Goal: Transaction & Acquisition: Purchase product/service

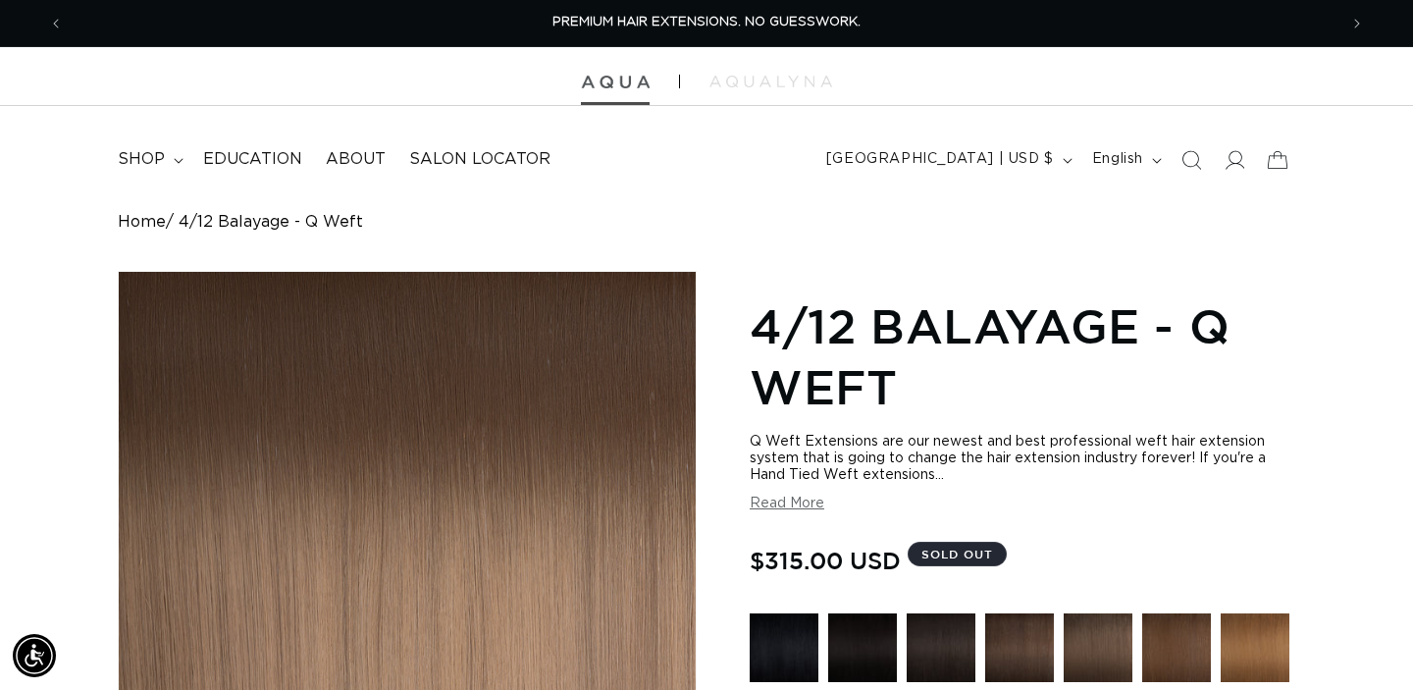
click at [630, 85] on img at bounding box center [615, 83] width 69 height 14
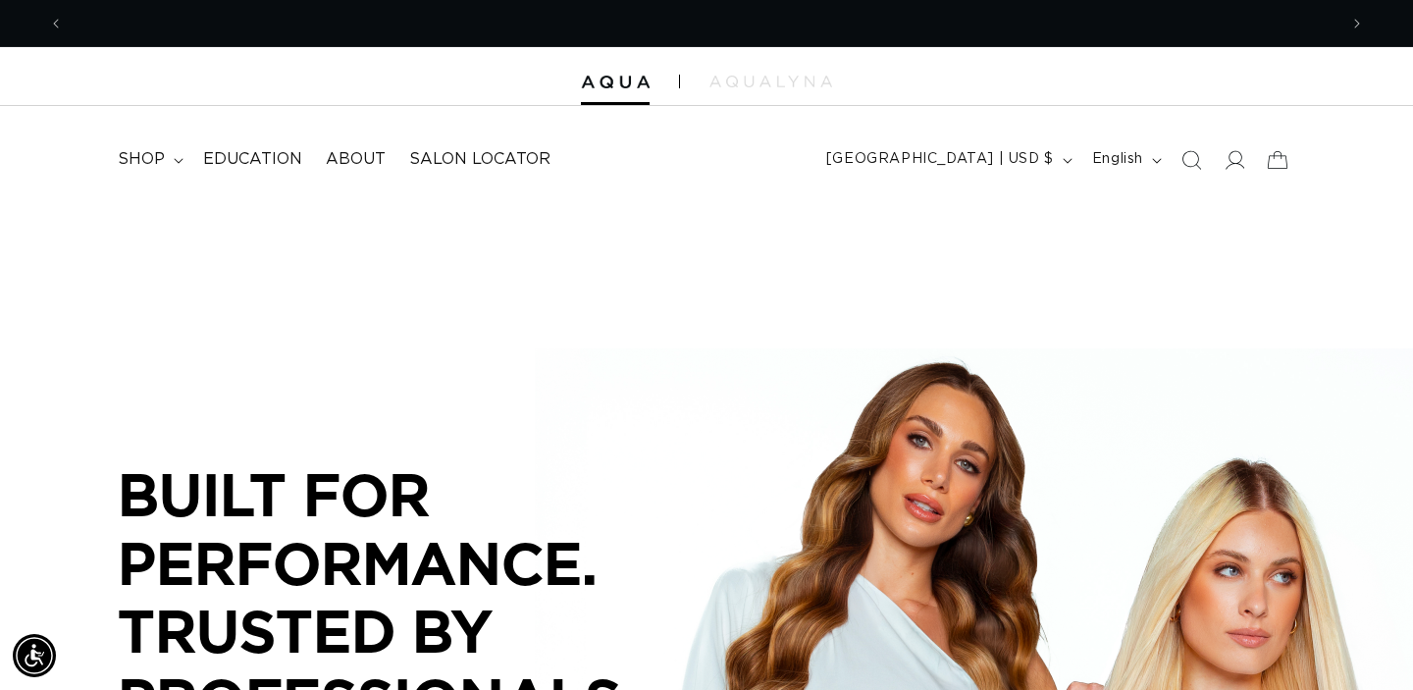
scroll to position [0, 1273]
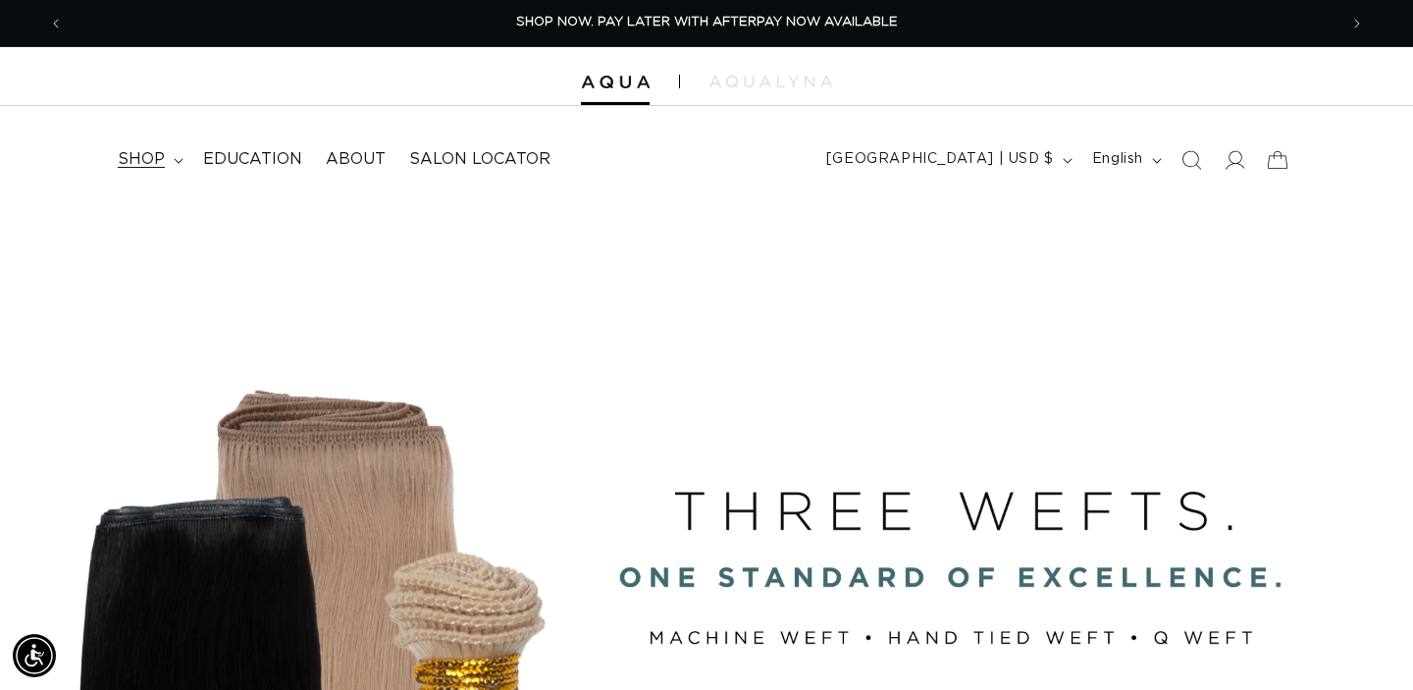
click at [164, 158] on summary "shop" at bounding box center [148, 159] width 85 height 44
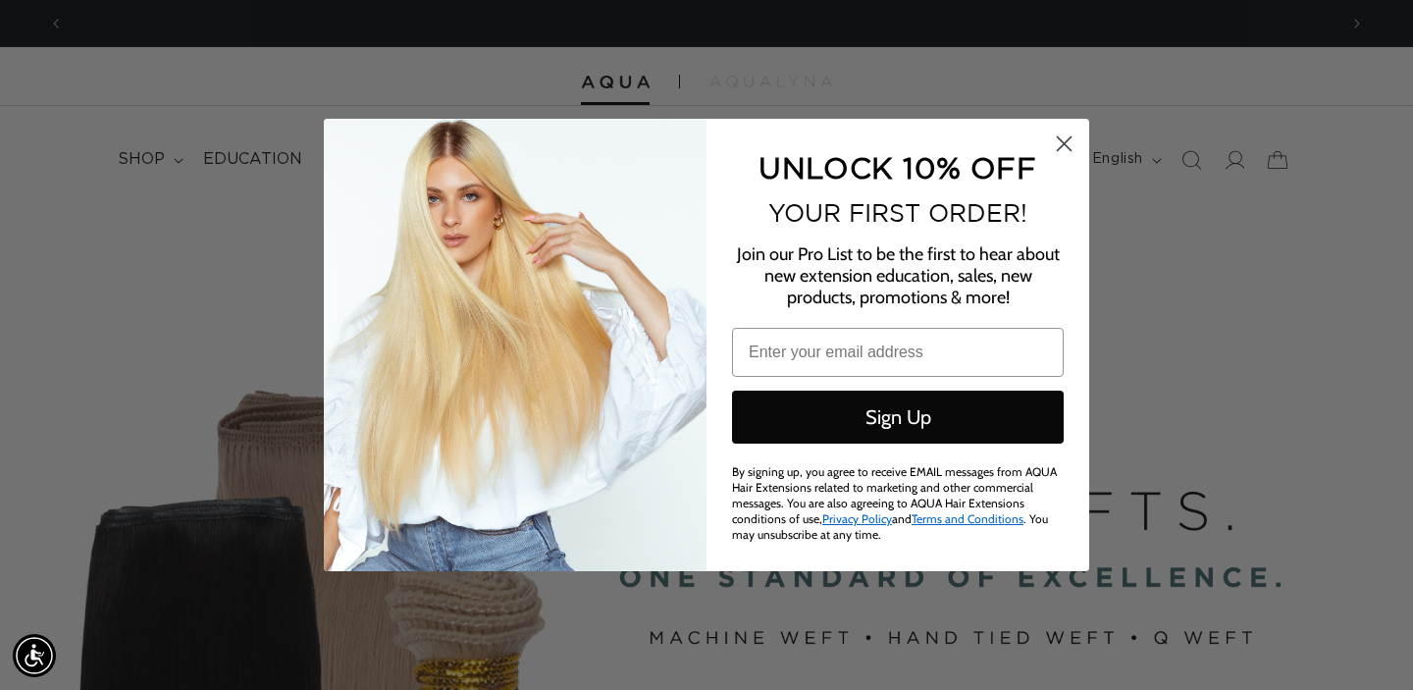
scroll to position [0, 0]
click at [1075, 153] on circle "Close dialog" at bounding box center [1064, 144] width 32 height 32
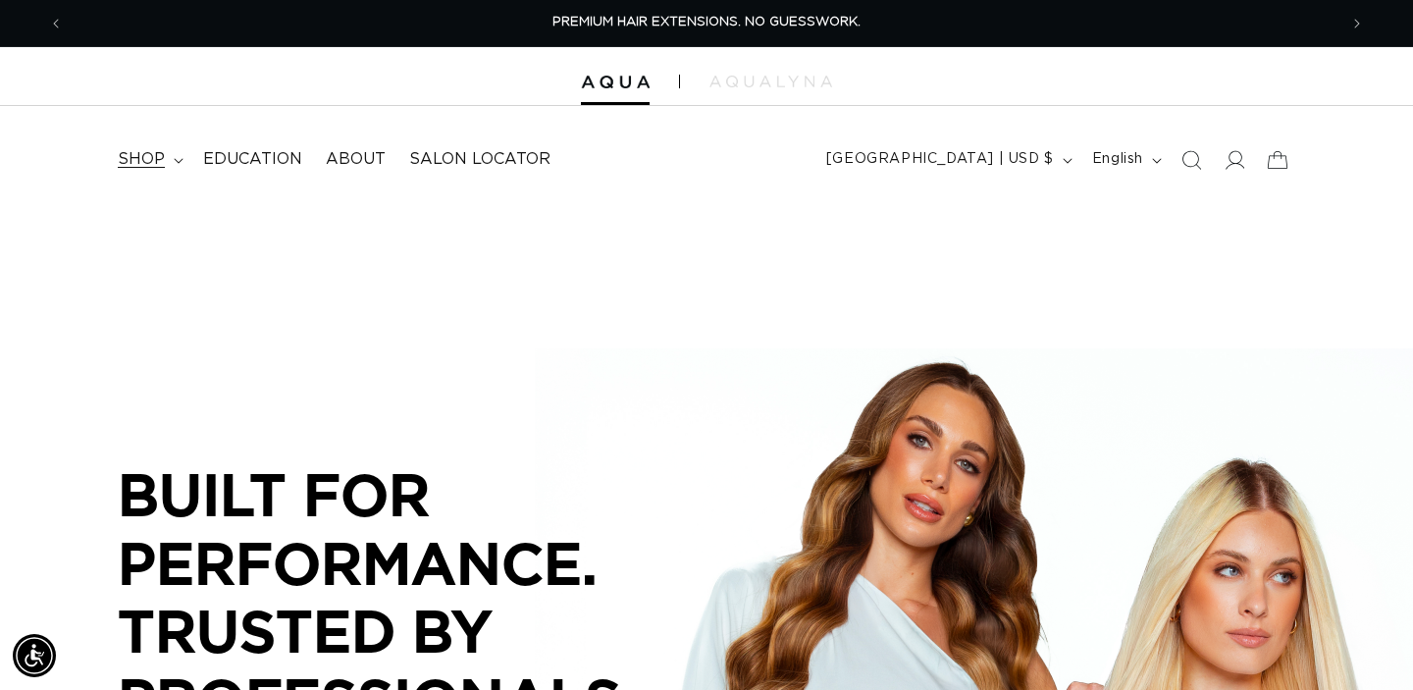
click at [132, 165] on span "shop" at bounding box center [141, 159] width 47 height 21
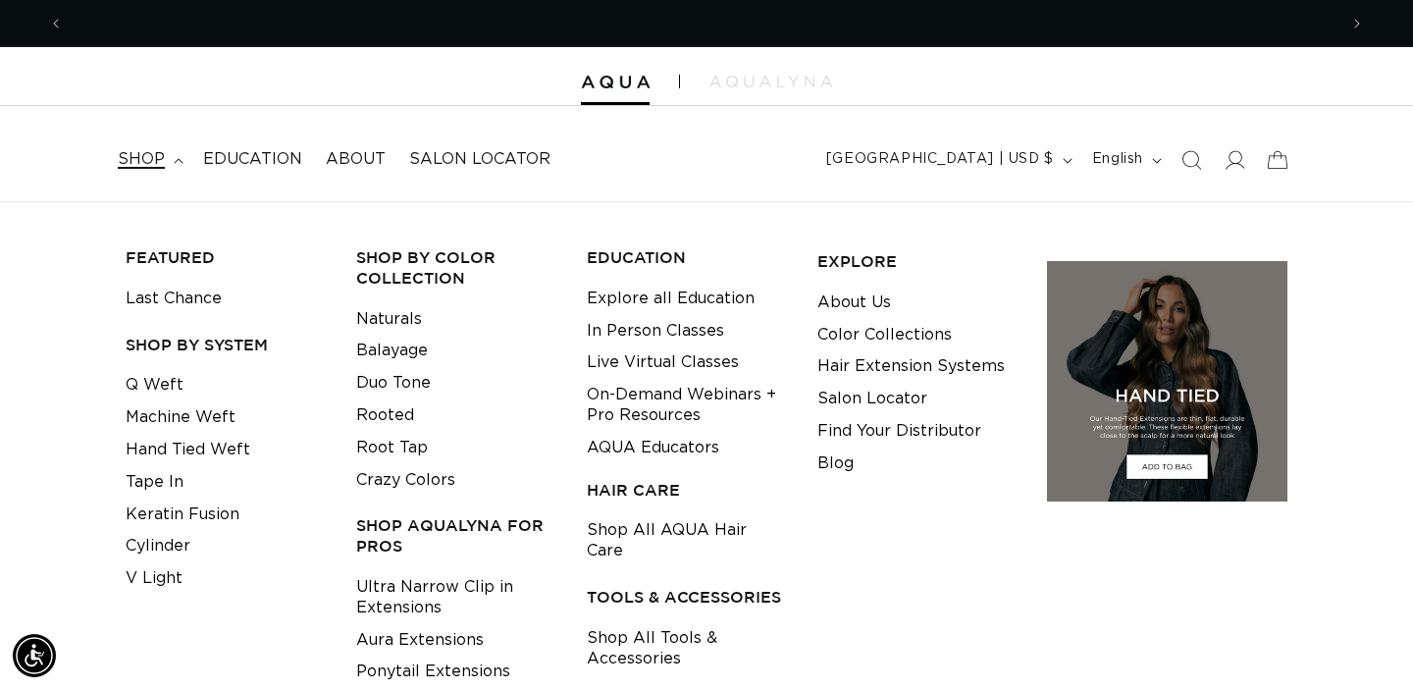
scroll to position [0, 1273]
click at [224, 446] on link "Hand Tied Weft" at bounding box center [188, 450] width 125 height 32
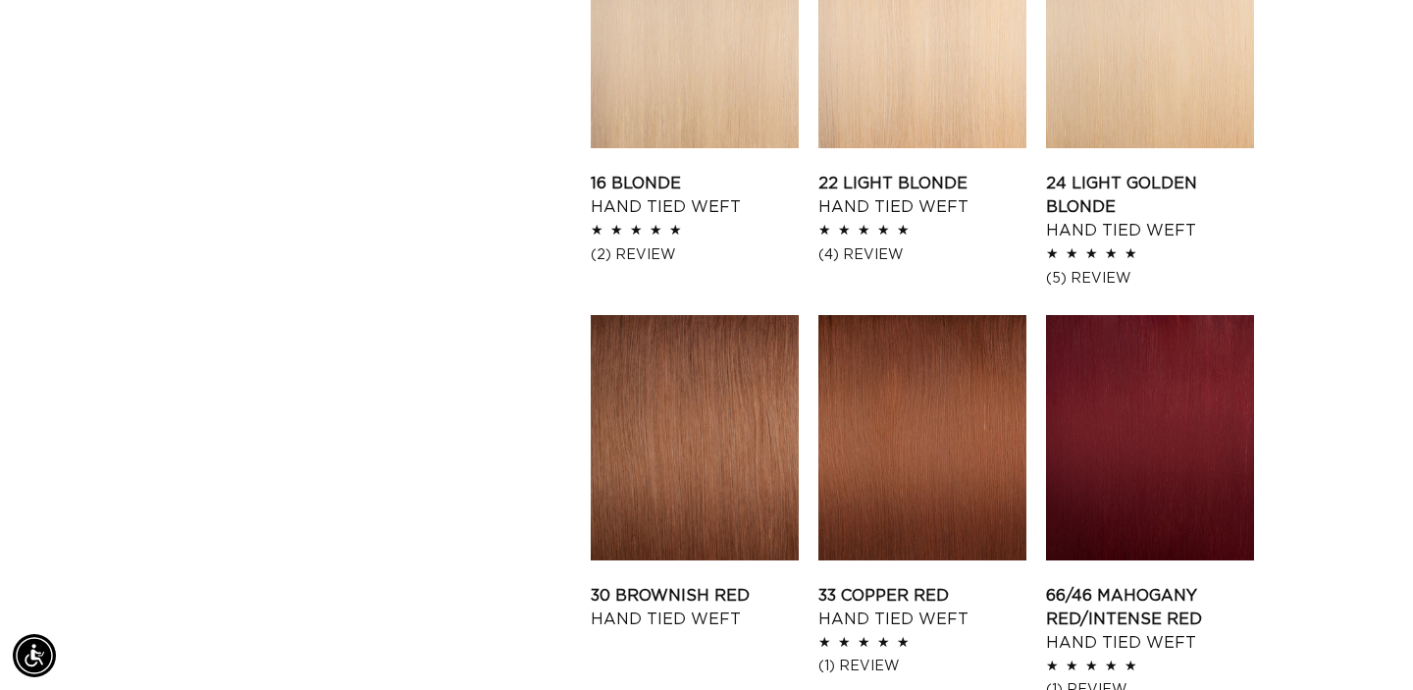
scroll to position [1940, 0]
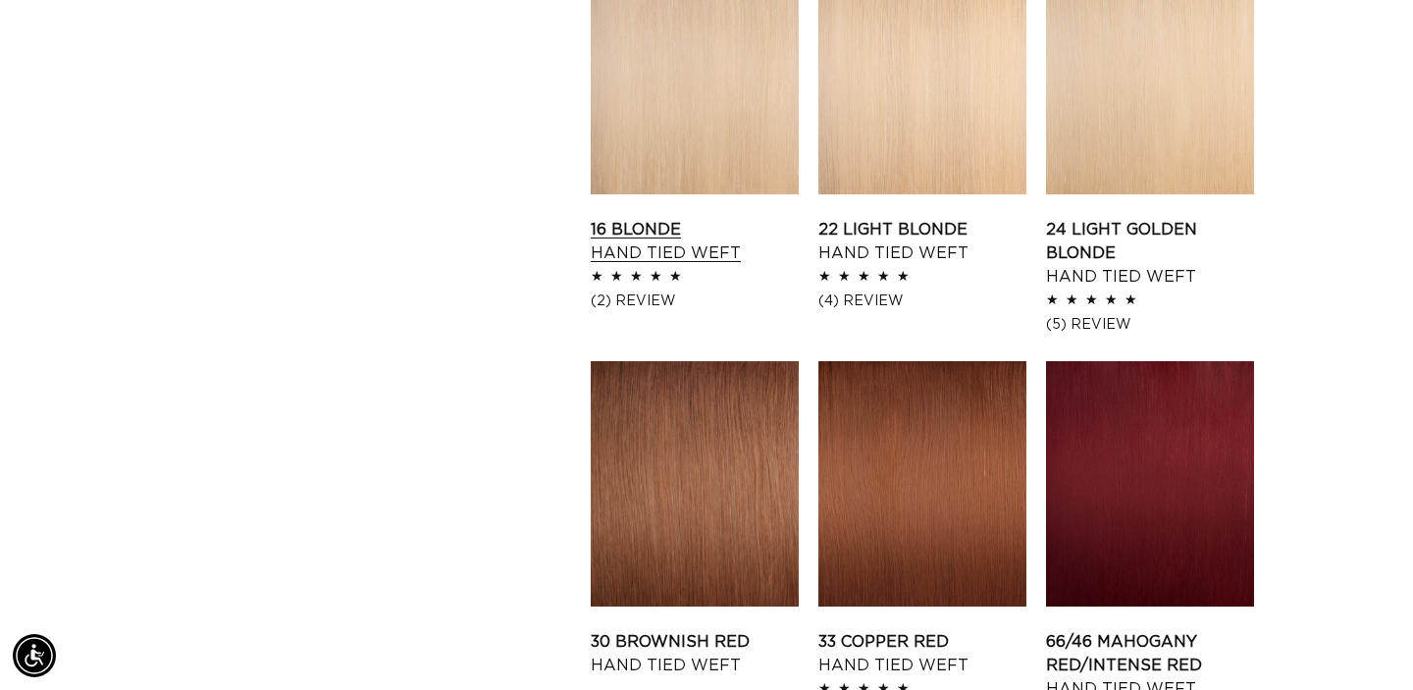
click at [724, 218] on link "16 Blonde Hand Tied Weft" at bounding box center [695, 241] width 208 height 47
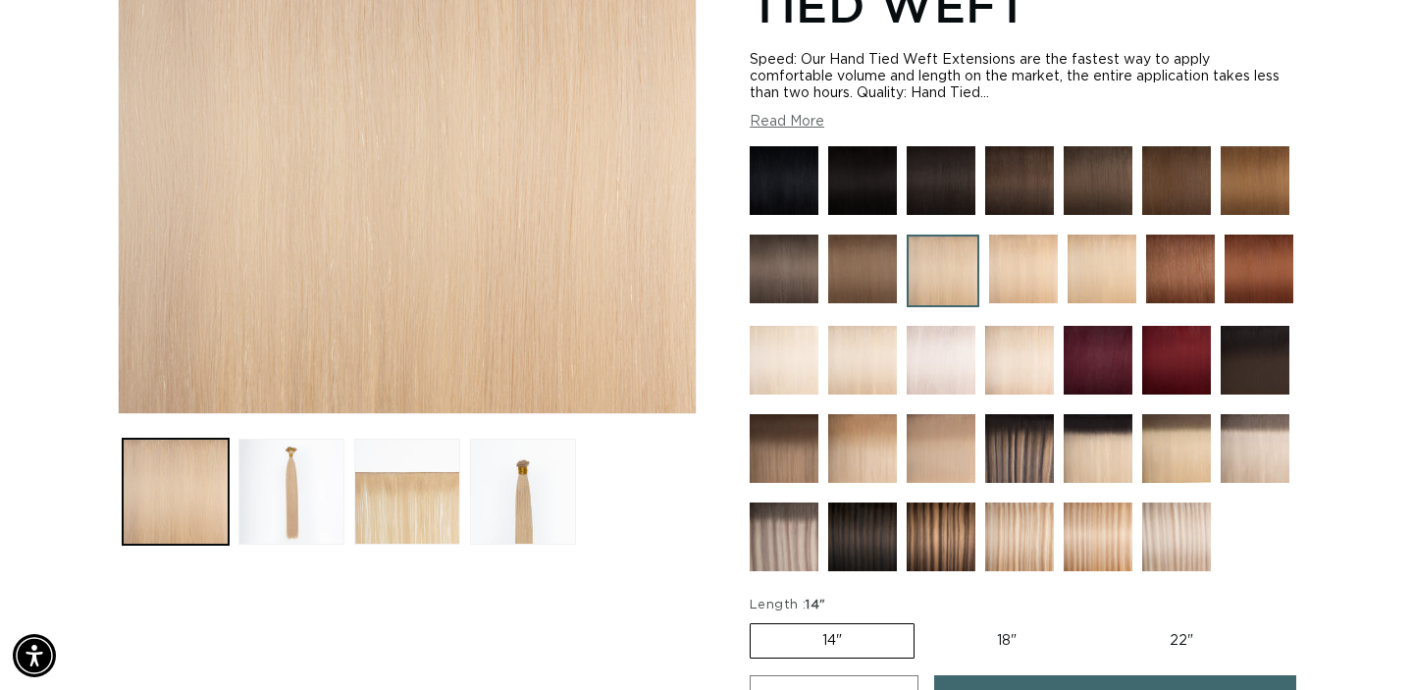
scroll to position [381, 0]
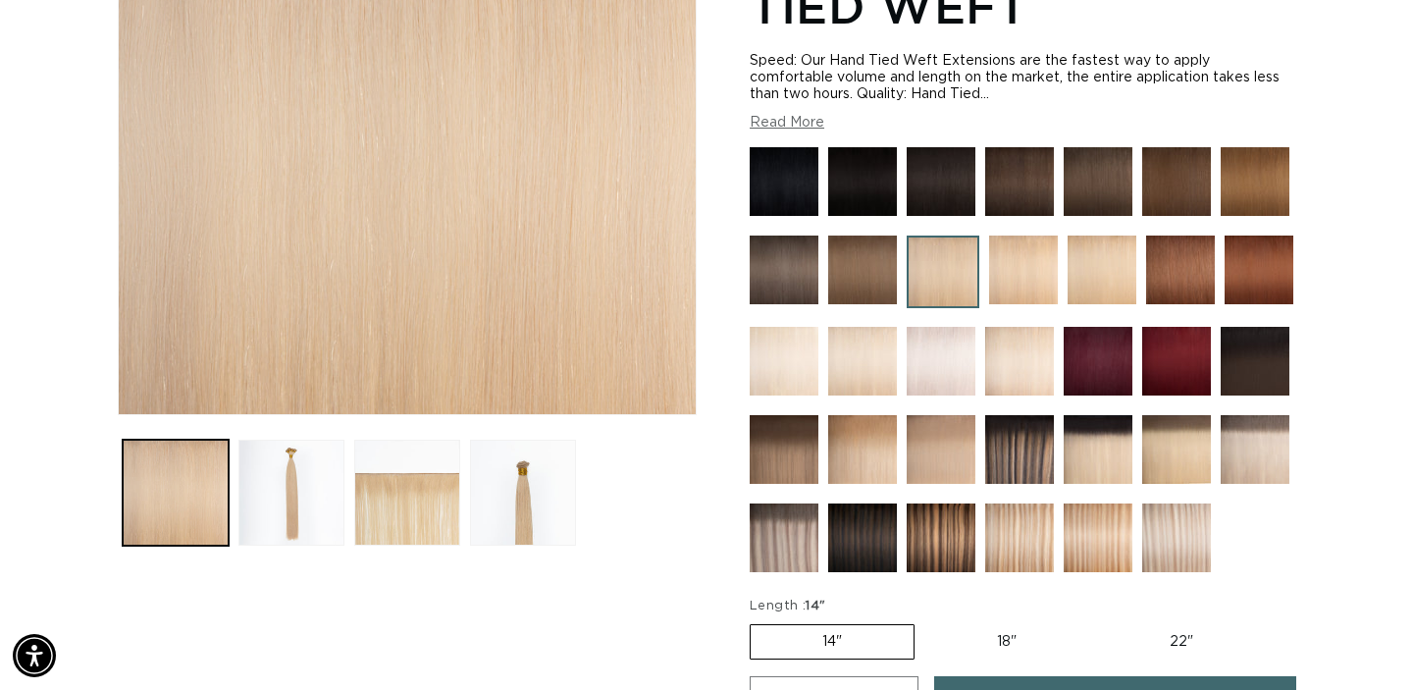
click at [936, 370] on img at bounding box center [940, 361] width 69 height 69
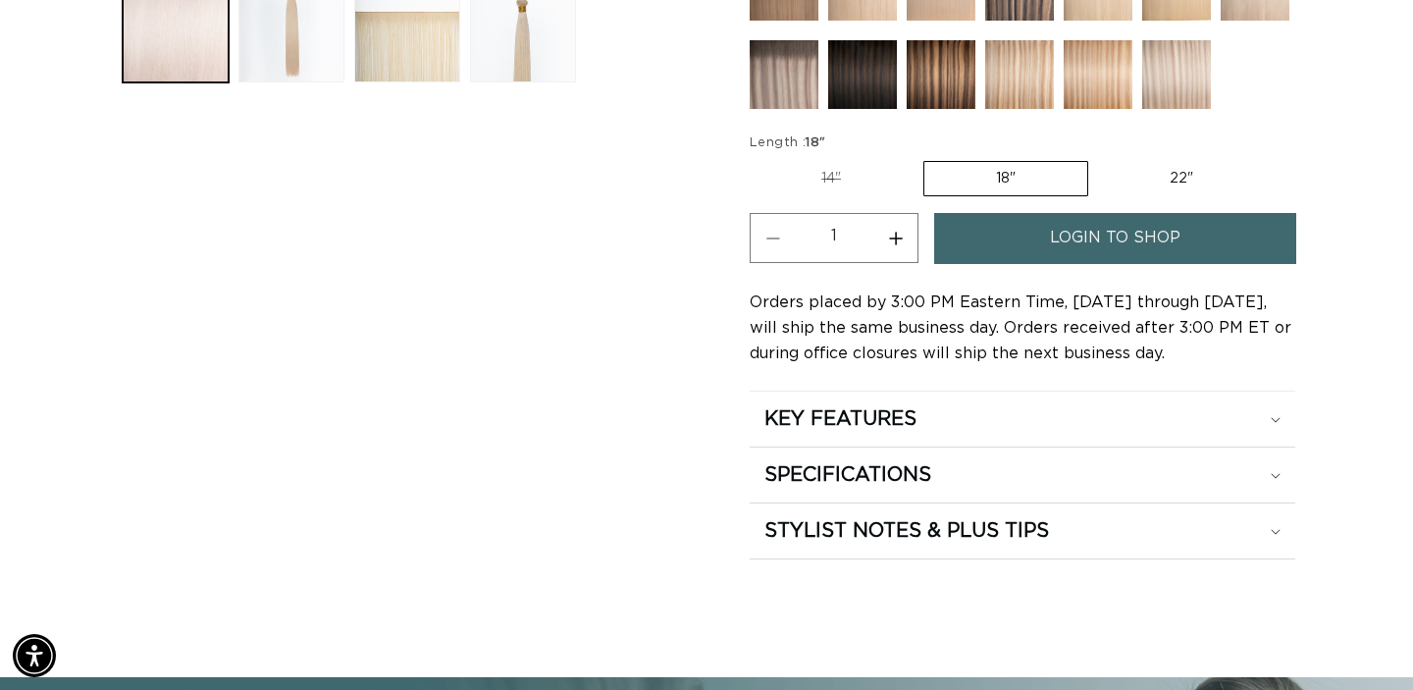
scroll to position [0, 1273]
click at [1035, 244] on link "login to shop" at bounding box center [1115, 238] width 362 height 50
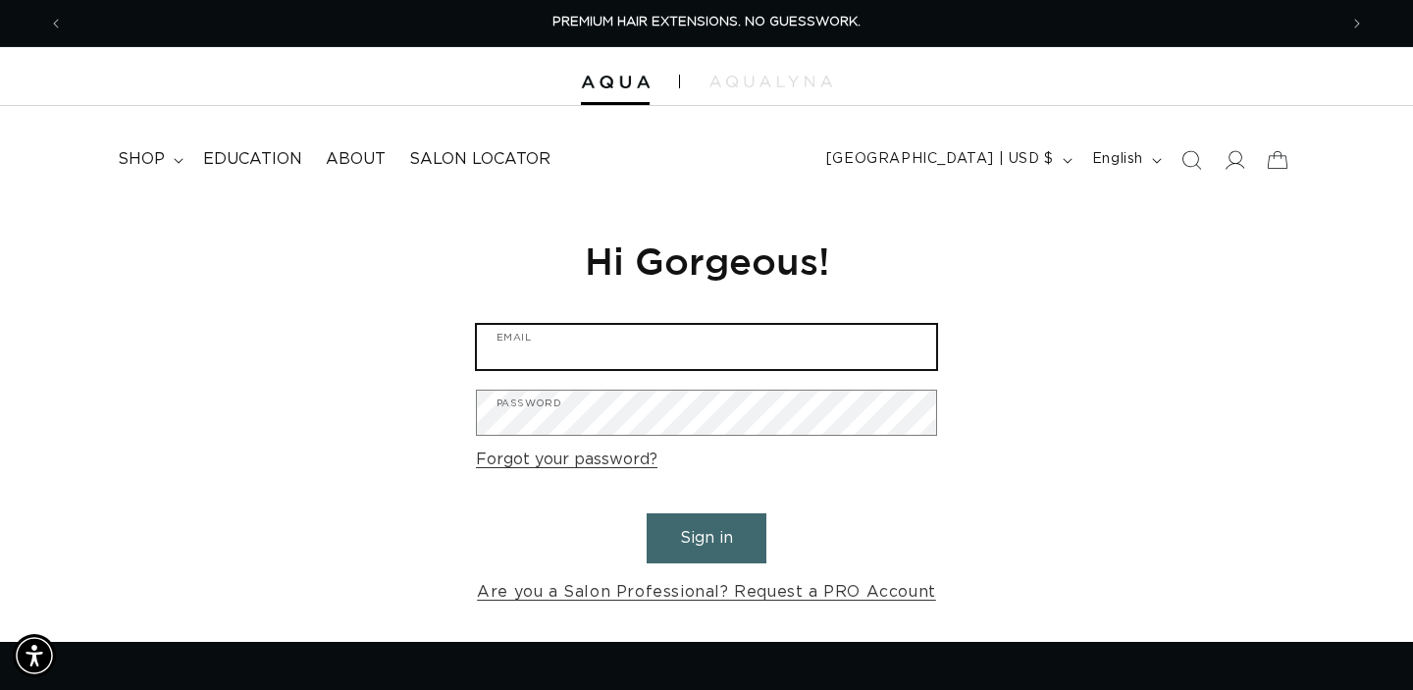
type input "kelley@blowoutco.com"
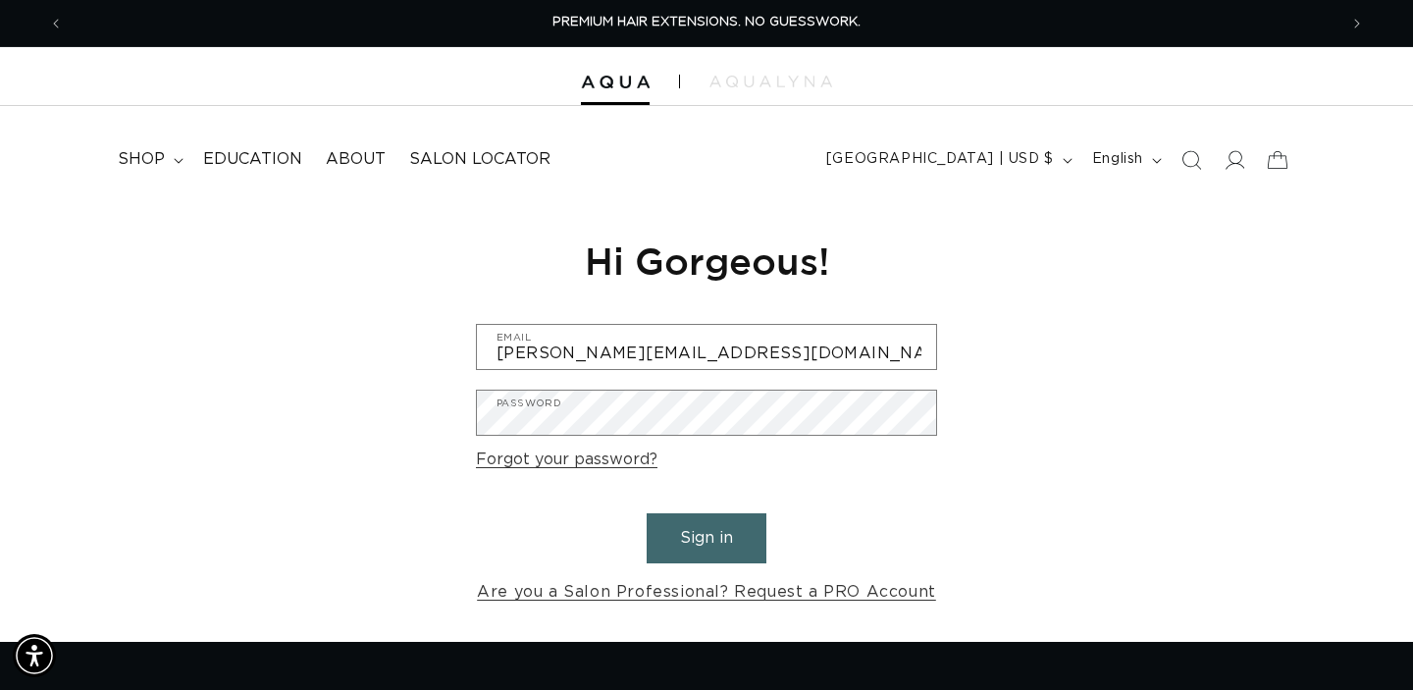
click at [711, 542] on button "Sign in" at bounding box center [706, 538] width 120 height 50
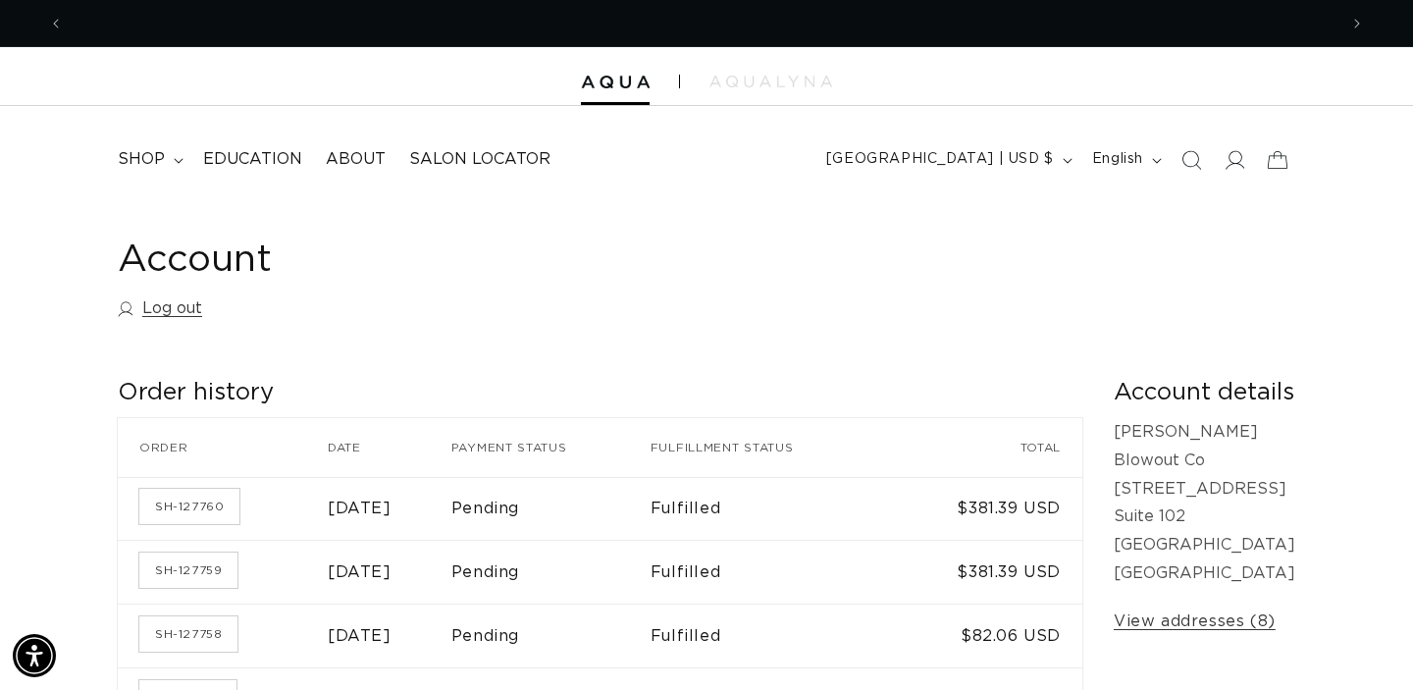
scroll to position [0, 1273]
click at [152, 171] on summary "shop" at bounding box center [148, 159] width 85 height 44
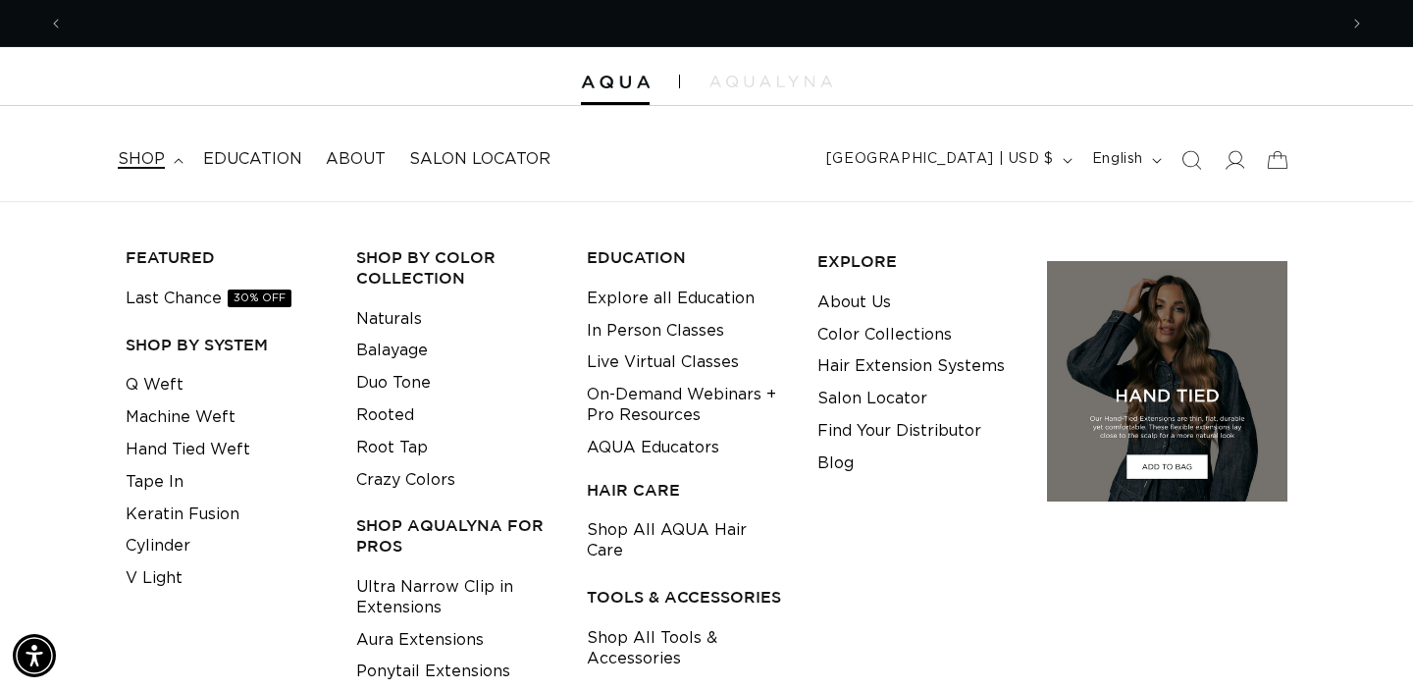
scroll to position [0, 2547]
click at [190, 423] on link "Machine Weft" at bounding box center [181, 417] width 110 height 32
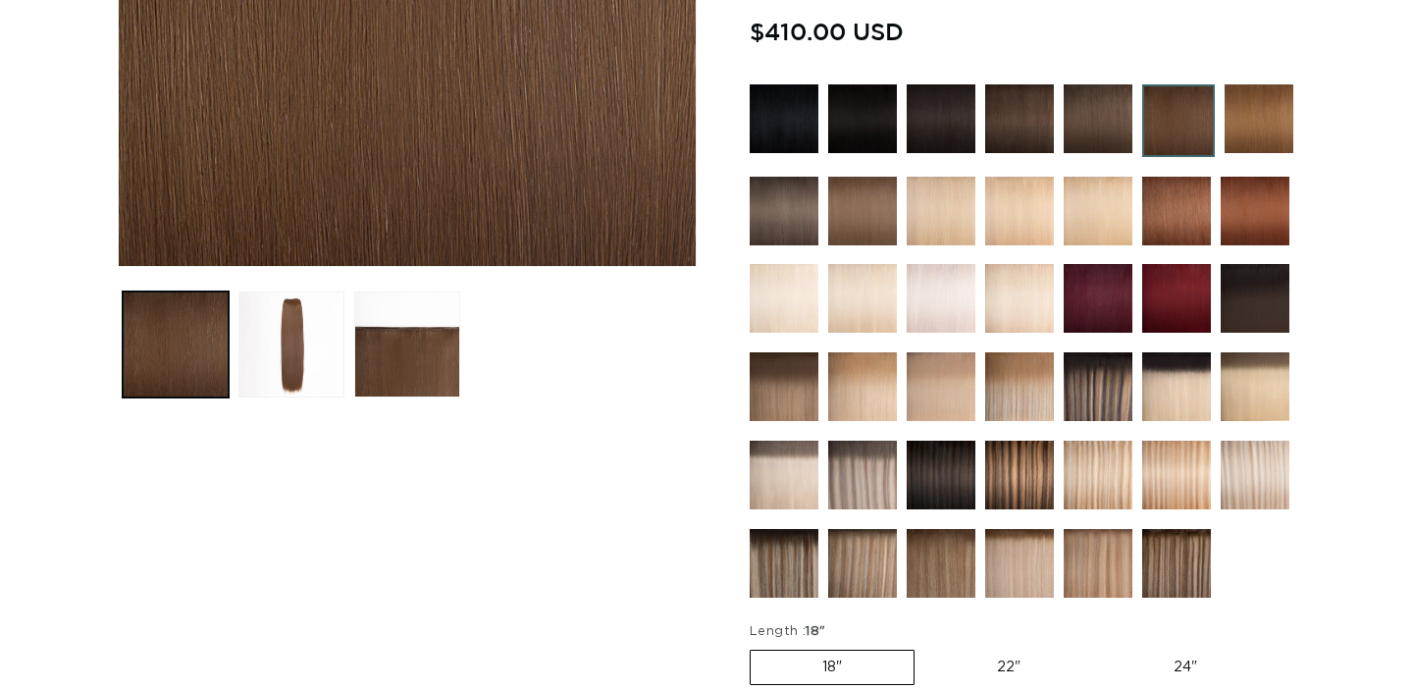
click at [958, 295] on img at bounding box center [940, 298] width 69 height 69
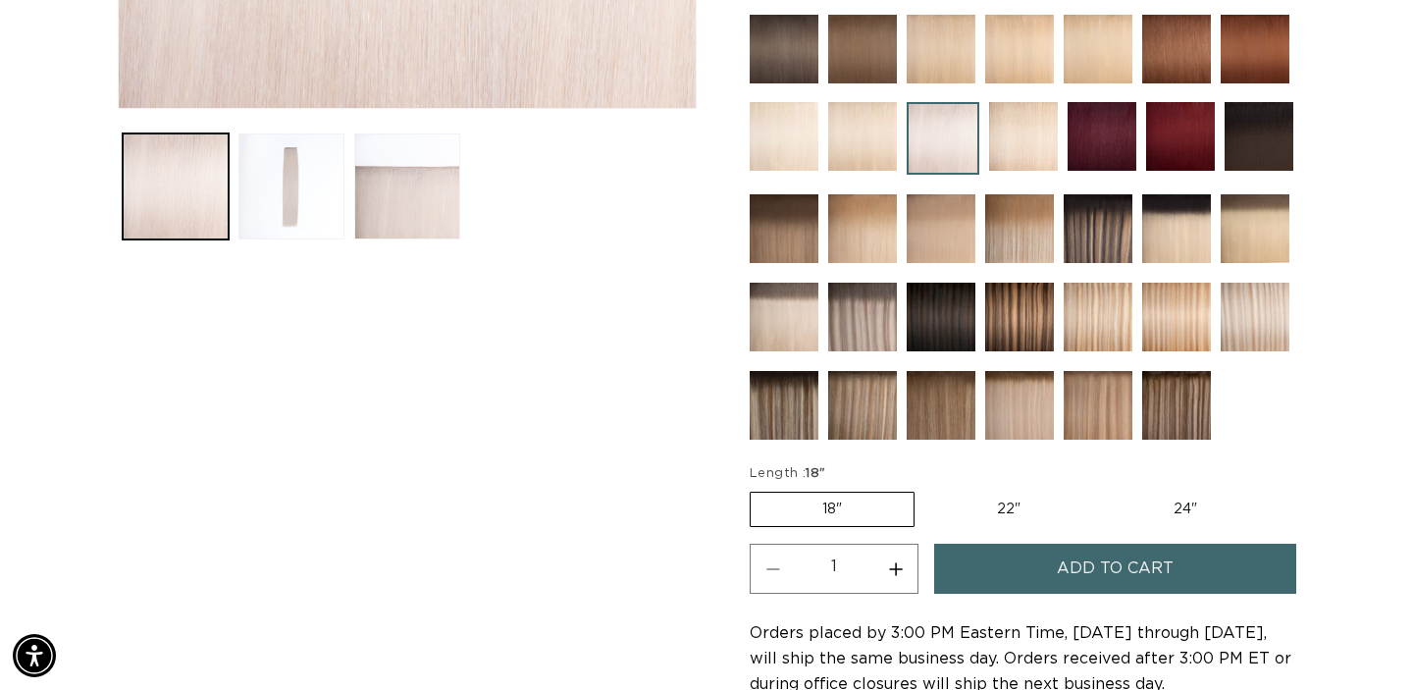
scroll to position [0, 2547]
